Goal: Transaction & Acquisition: Purchase product/service

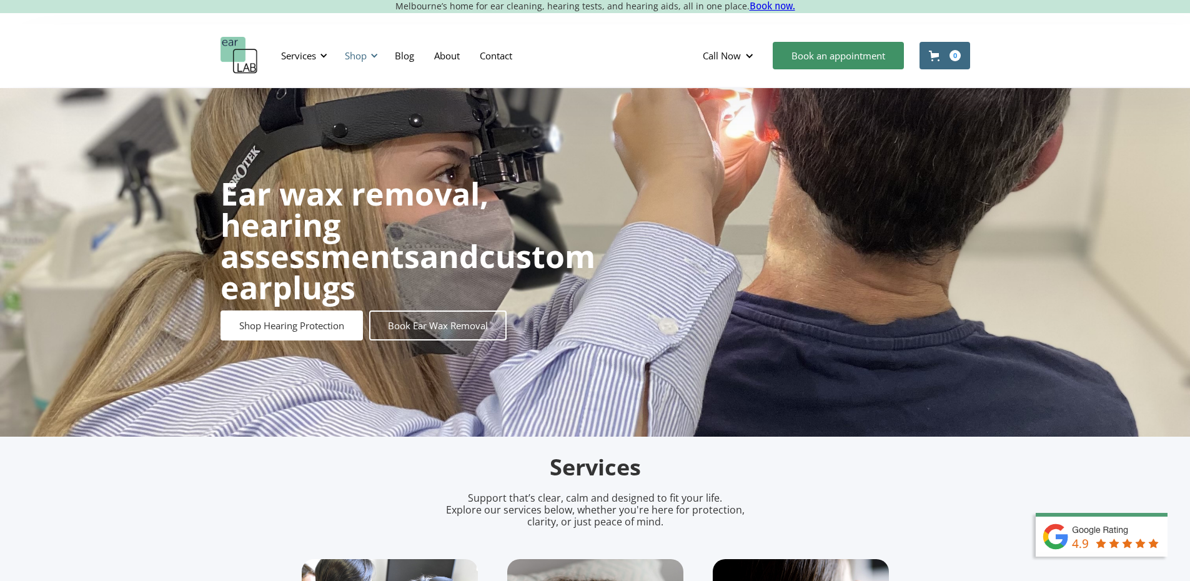
click at [350, 53] on div "Shop" at bounding box center [356, 55] width 22 height 12
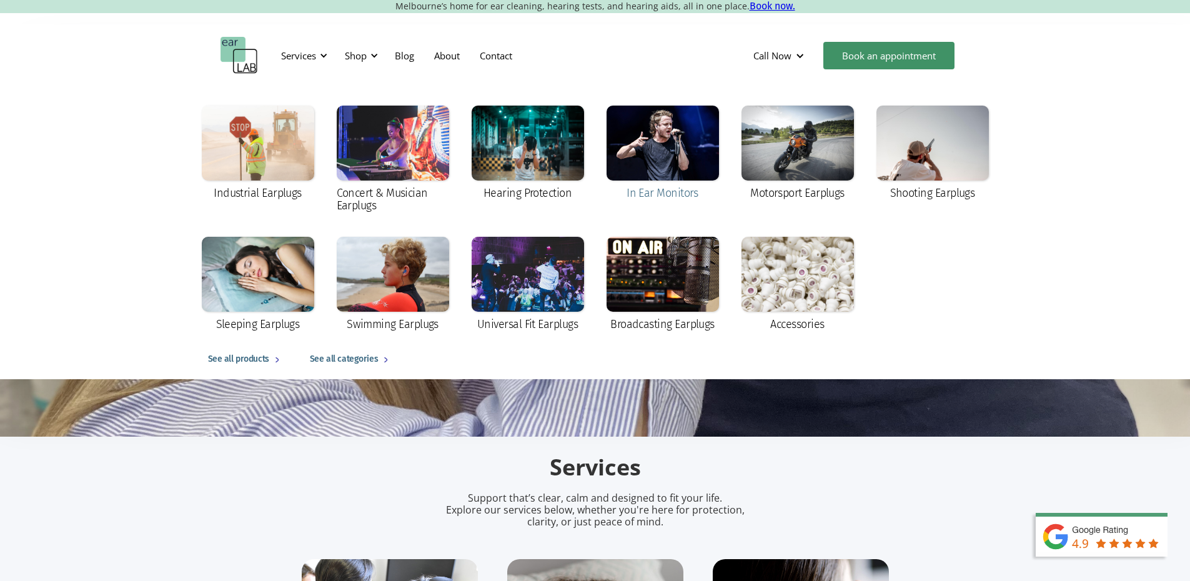
click at [638, 174] on div at bounding box center [663, 143] width 112 height 75
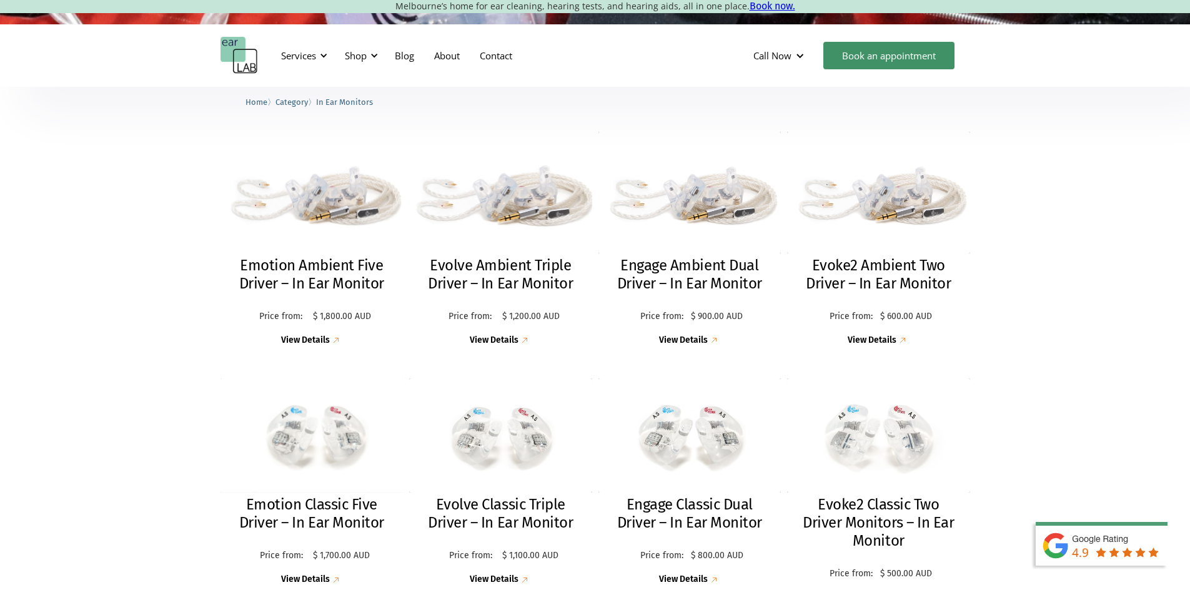
click at [509, 220] on img at bounding box center [500, 193] width 192 height 128
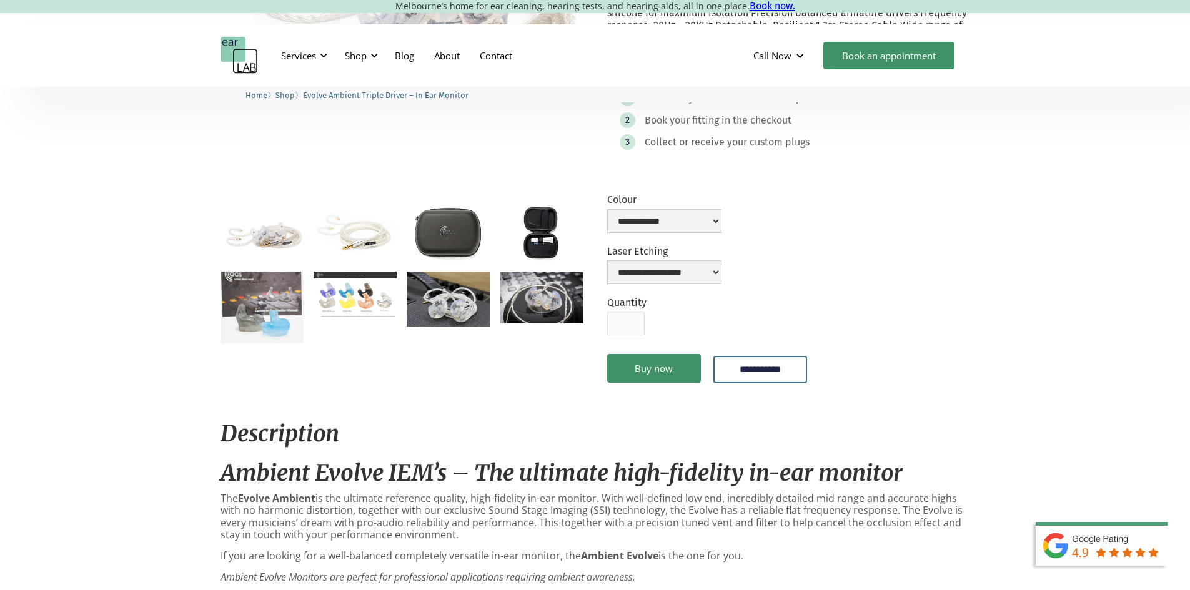
click at [356, 311] on img "open lightbox" at bounding box center [355, 295] width 83 height 46
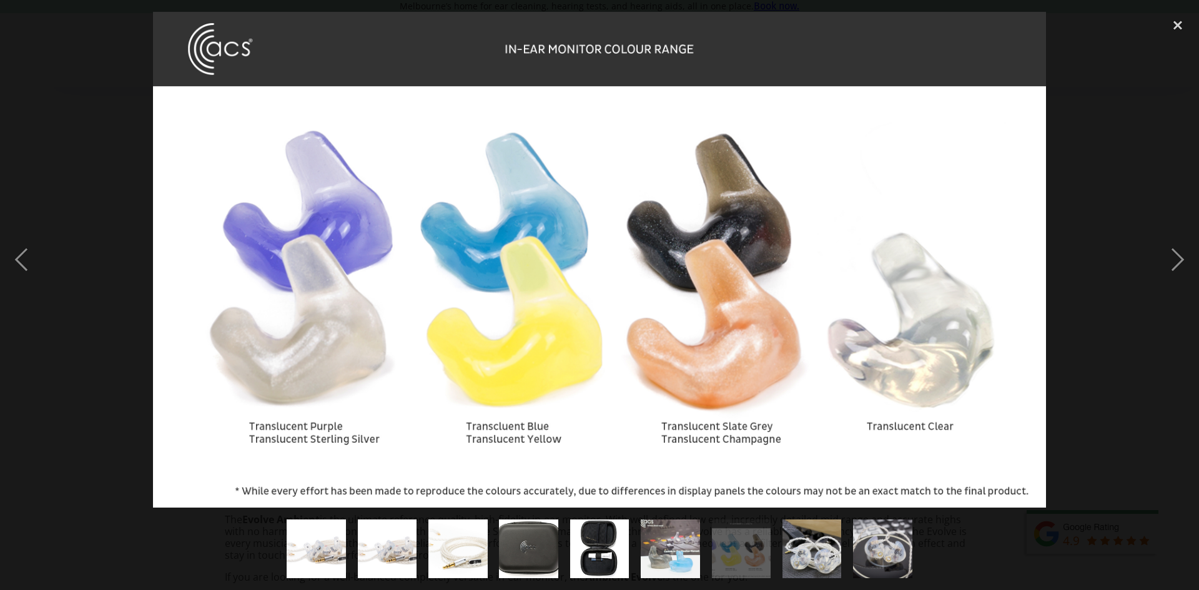
click at [141, 359] on div at bounding box center [599, 260] width 1199 height 496
